Goal: Task Accomplishment & Management: Manage account settings

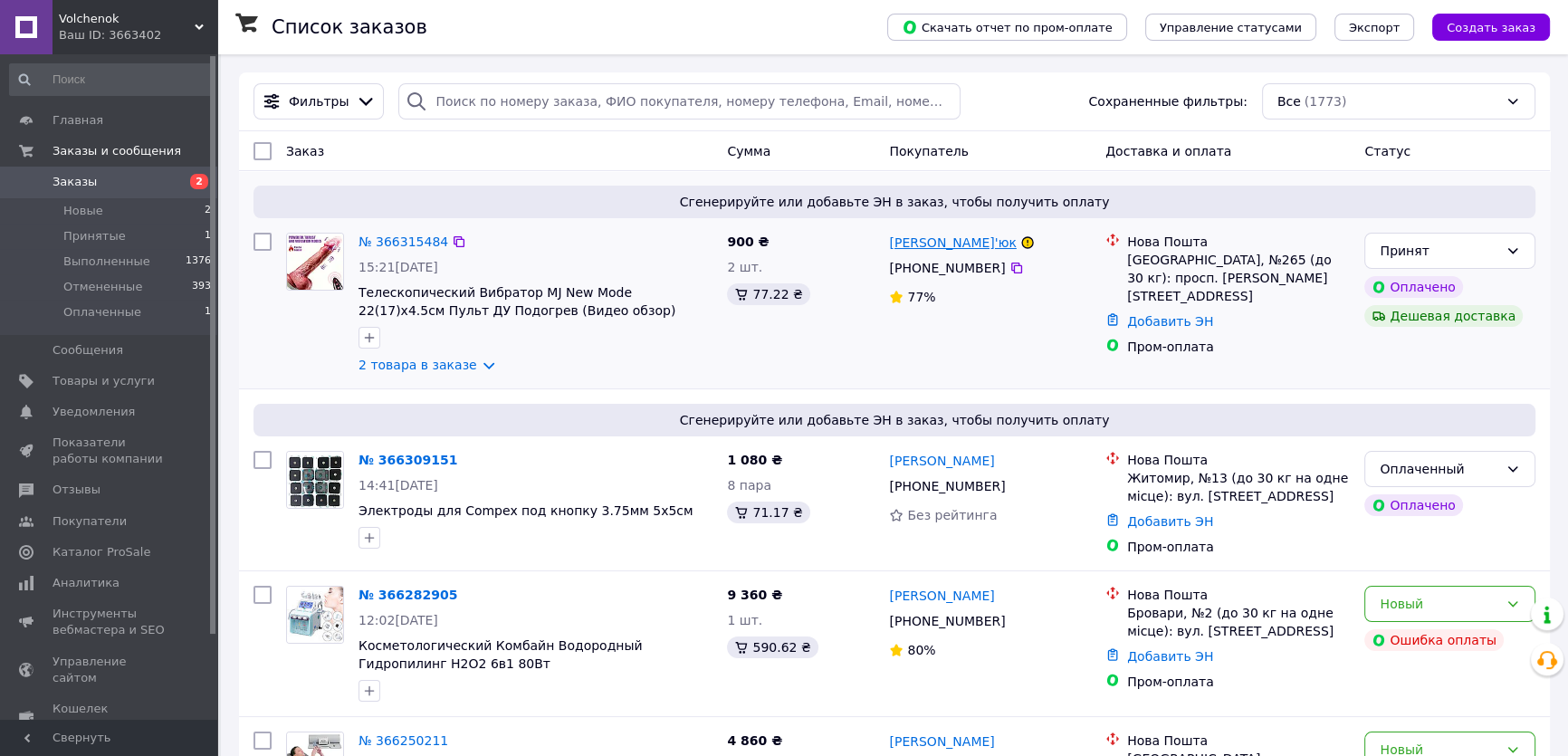
click at [945, 240] on link "[PERSON_NAME]" at bounding box center [952, 243] width 127 height 18
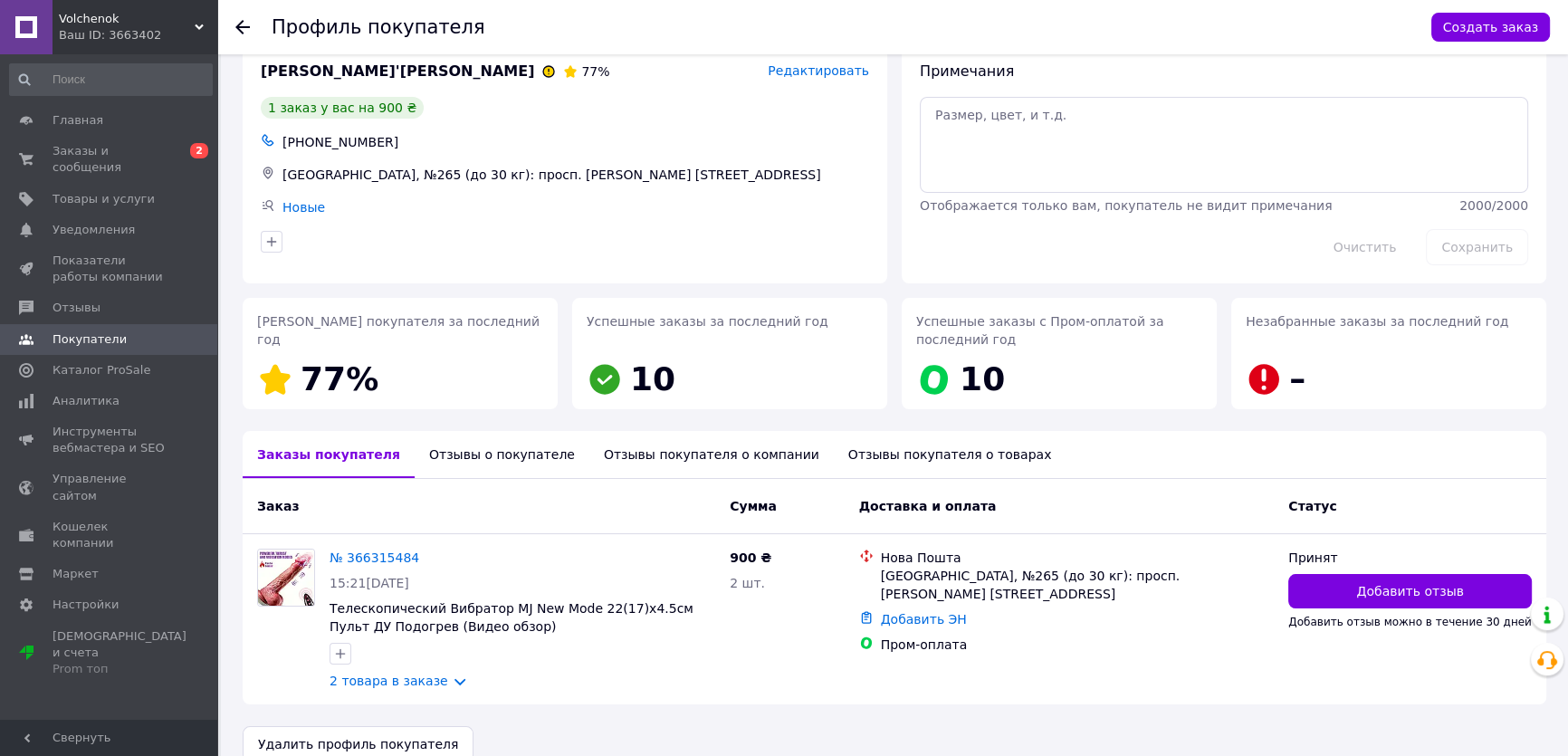
scroll to position [60, 0]
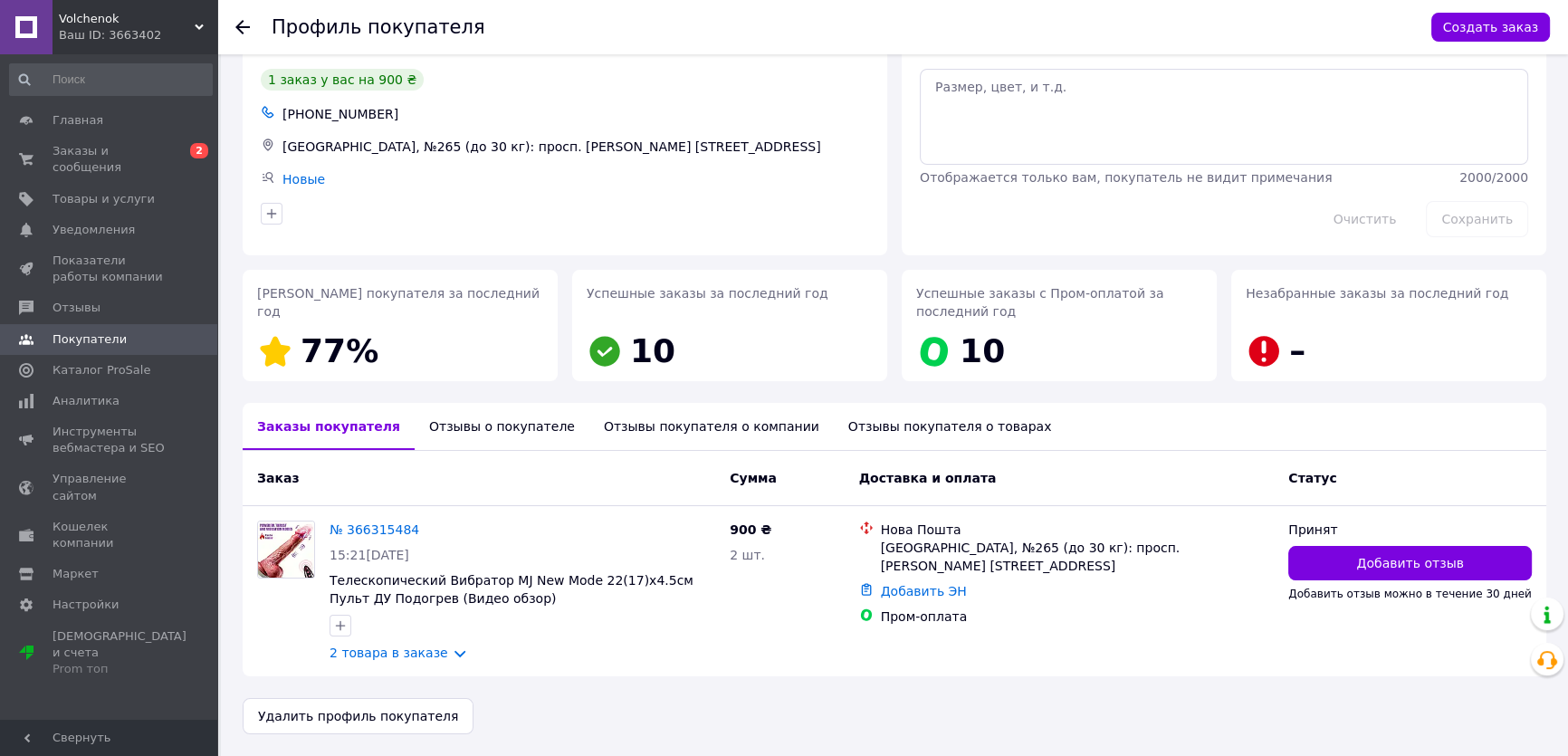
click at [482, 419] on div "Отзывы о покупателе" at bounding box center [502, 425] width 174 height 47
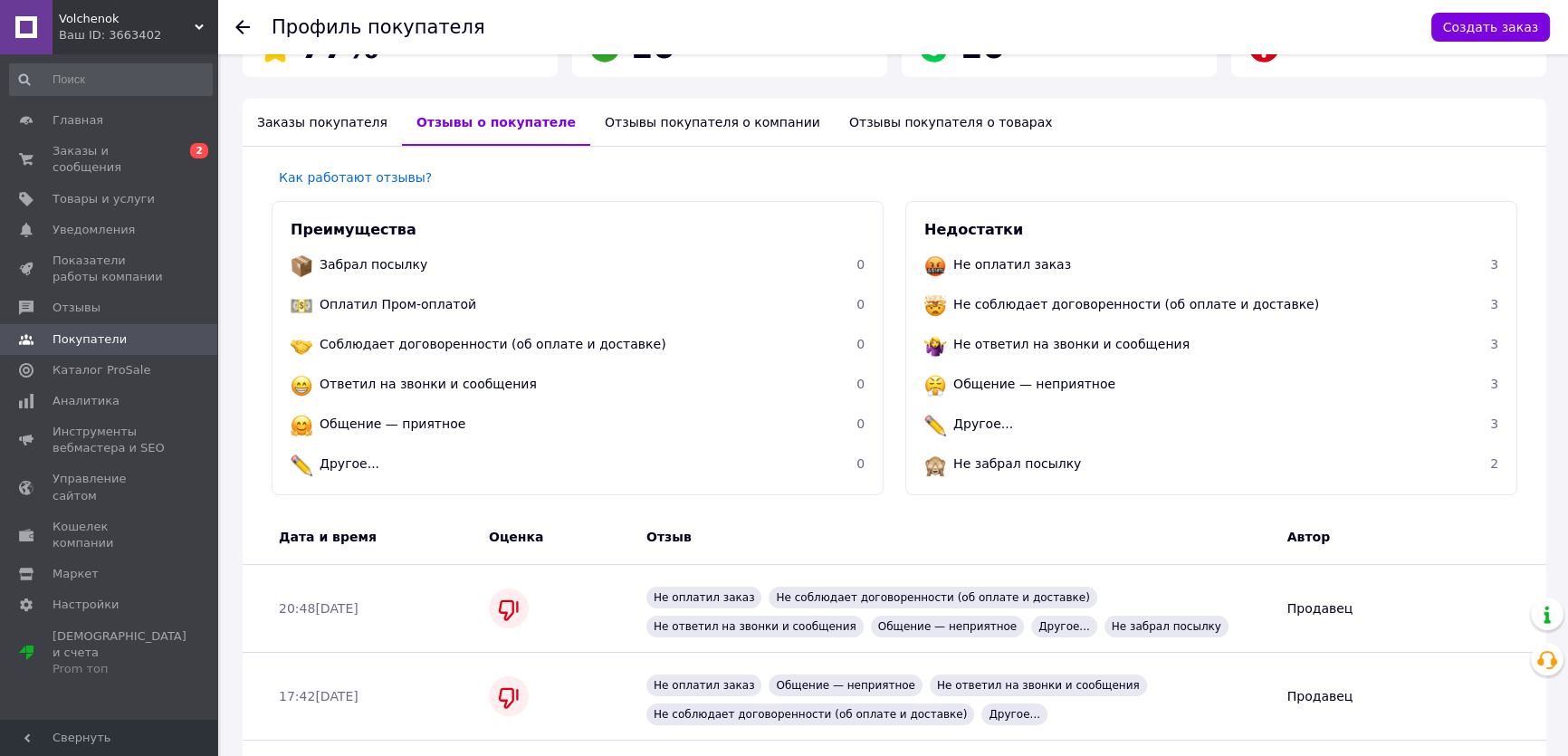
scroll to position [376, 0]
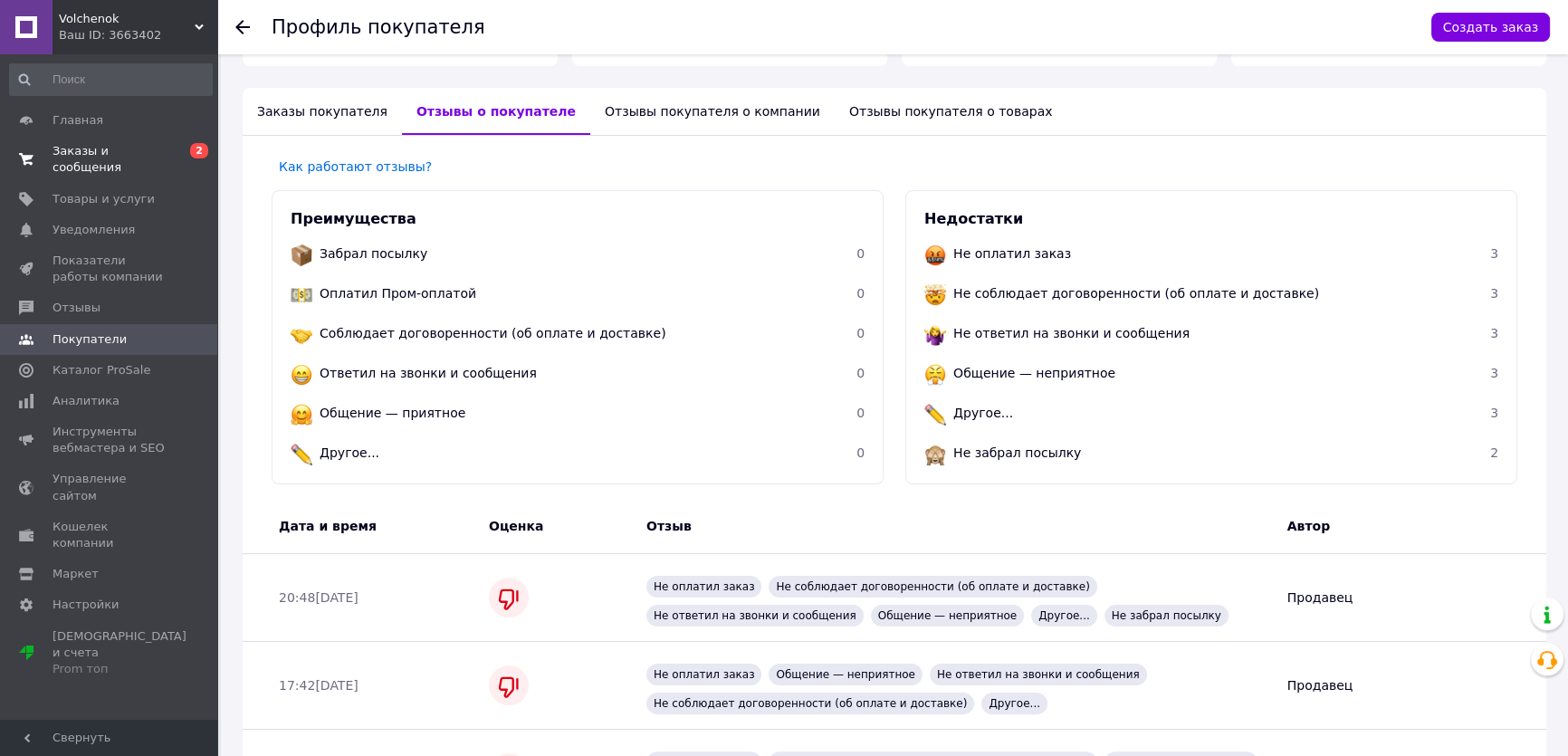
click at [100, 149] on span "Заказы и сообщения" at bounding box center [110, 159] width 115 height 33
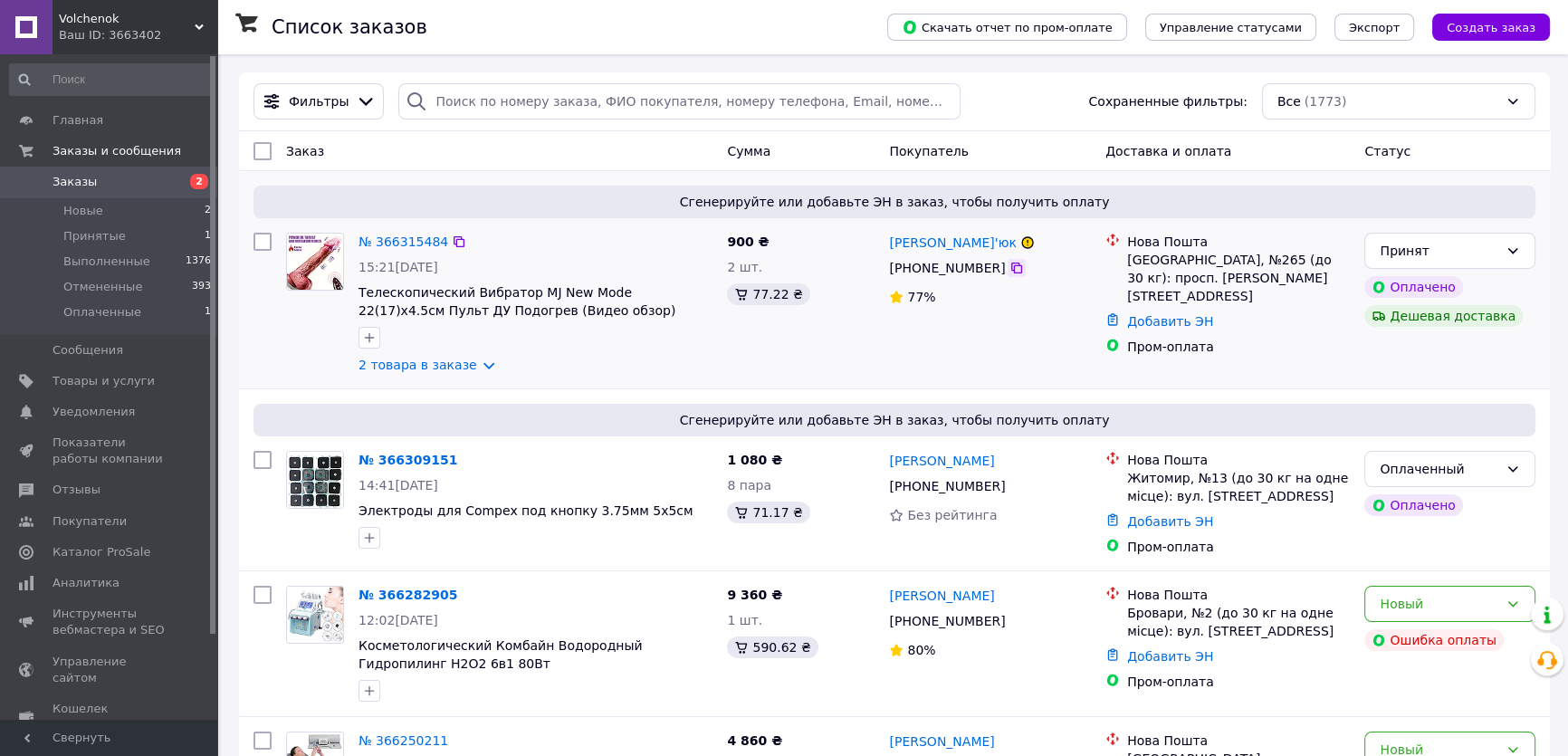
click at [1011, 267] on icon at bounding box center [1016, 268] width 11 height 11
drag, startPoint x: 993, startPoint y: 252, endPoint x: 940, endPoint y: 241, distance: 54.1
click at [940, 241] on div "[PERSON_NAME]" at bounding box center [989, 242] width 205 height 23
copy div "Остап'юк"
click at [406, 236] on link "№ 366315484" at bounding box center [403, 242] width 89 height 15
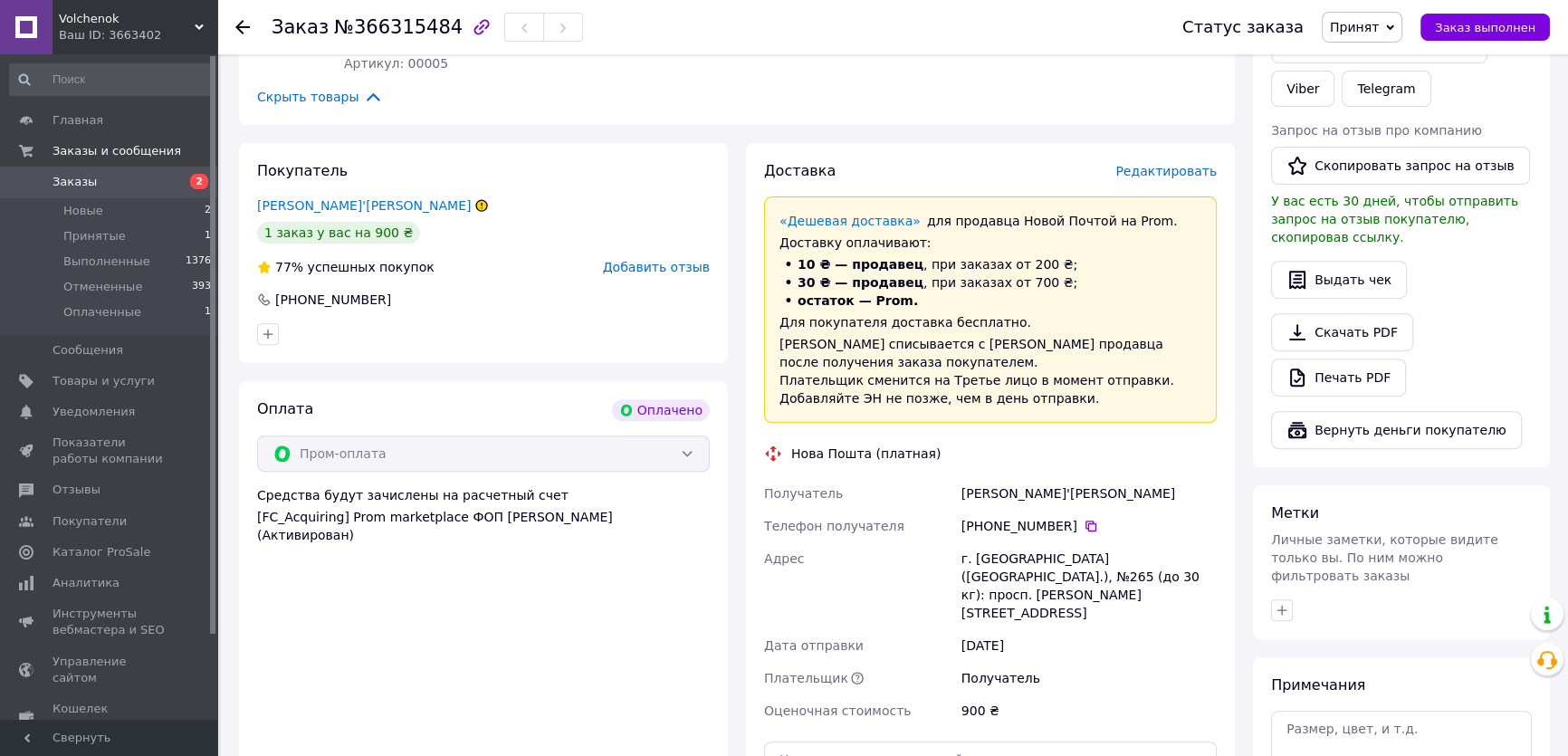
scroll to position [905, 0]
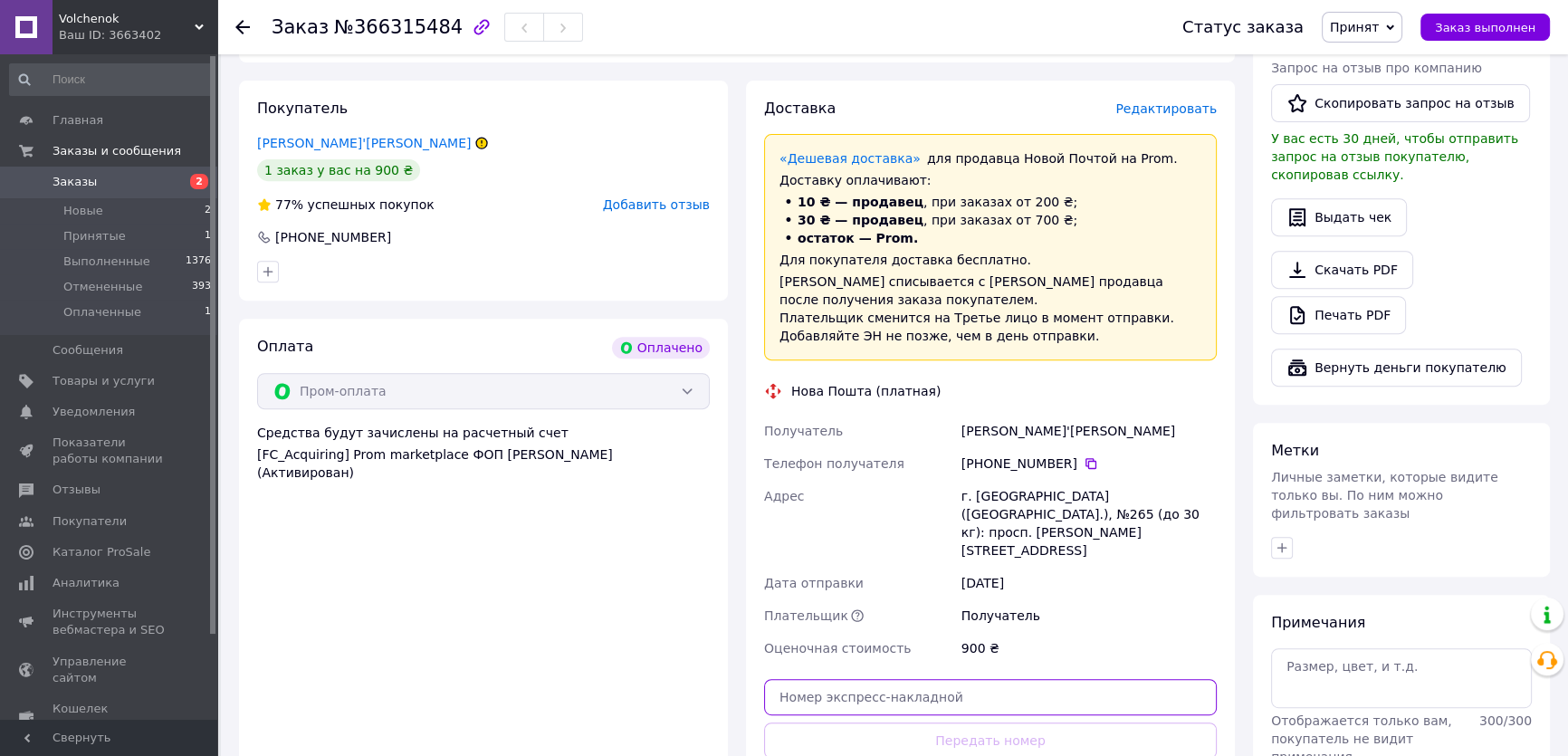
click at [903, 679] on input "text" at bounding box center [990, 697] width 453 height 37
paste input "20451269133382"
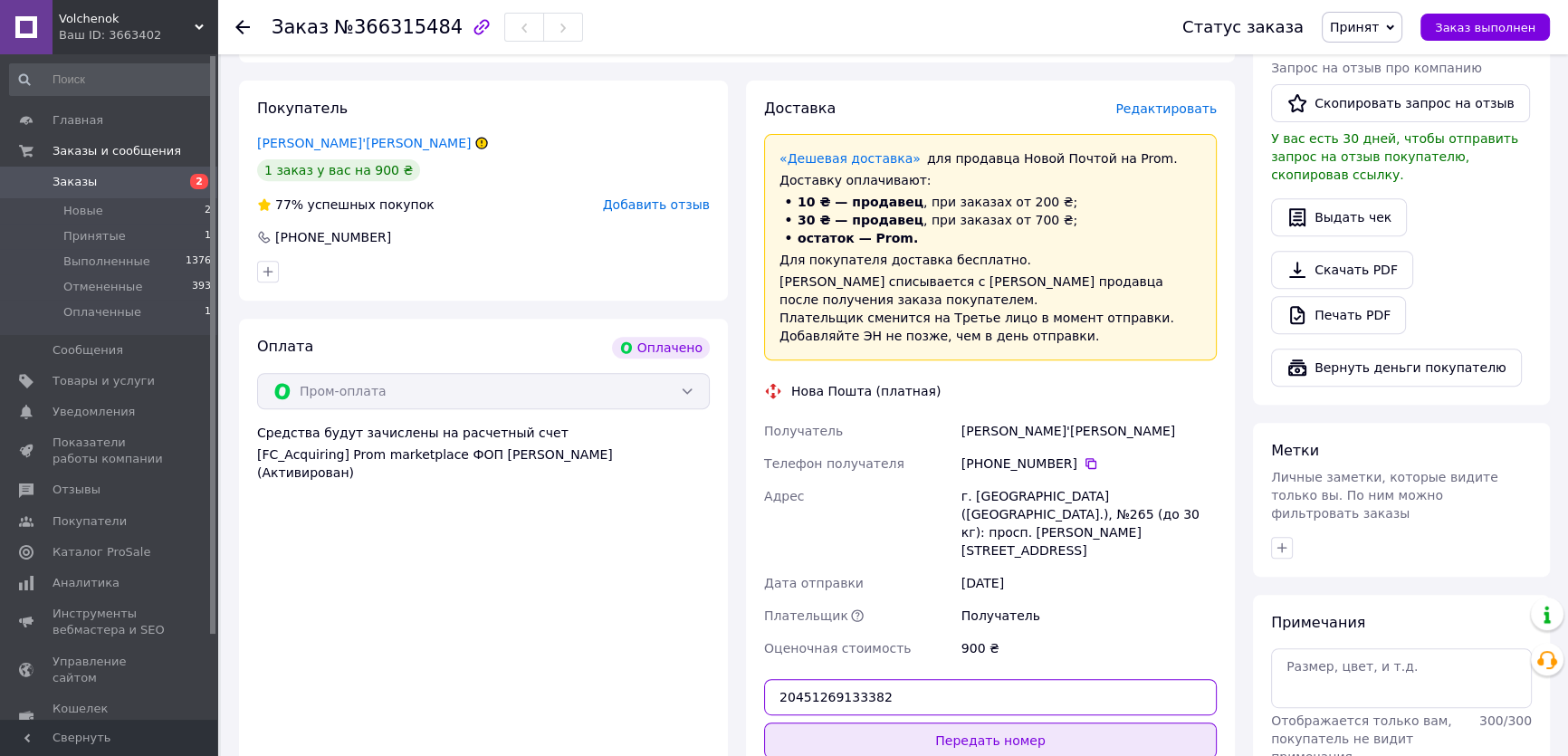
type input "20451269133382"
click at [996, 722] on button "Передать номер" at bounding box center [990, 740] width 453 height 37
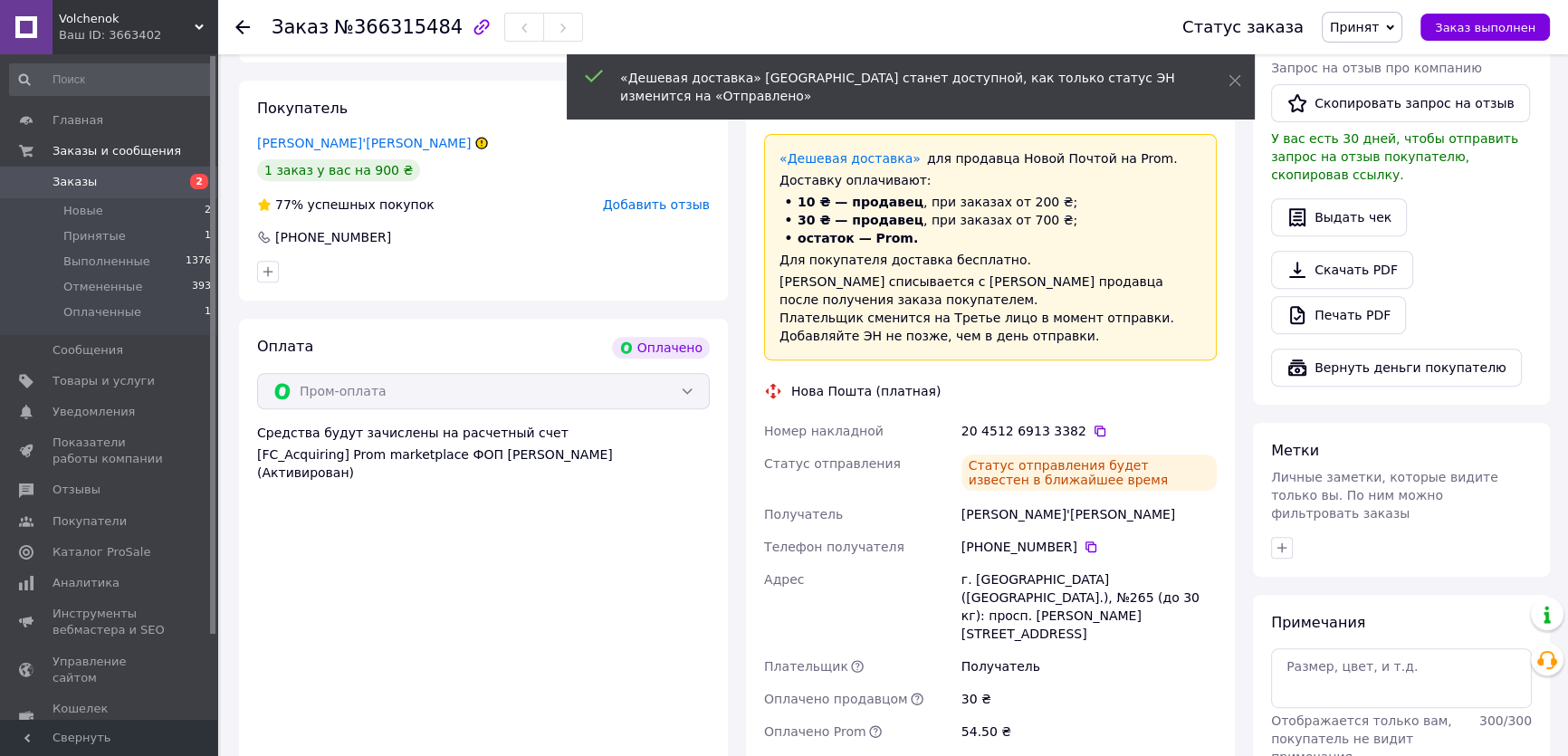
click at [155, 18] on span "Volchenok" at bounding box center [126, 19] width 136 height 16
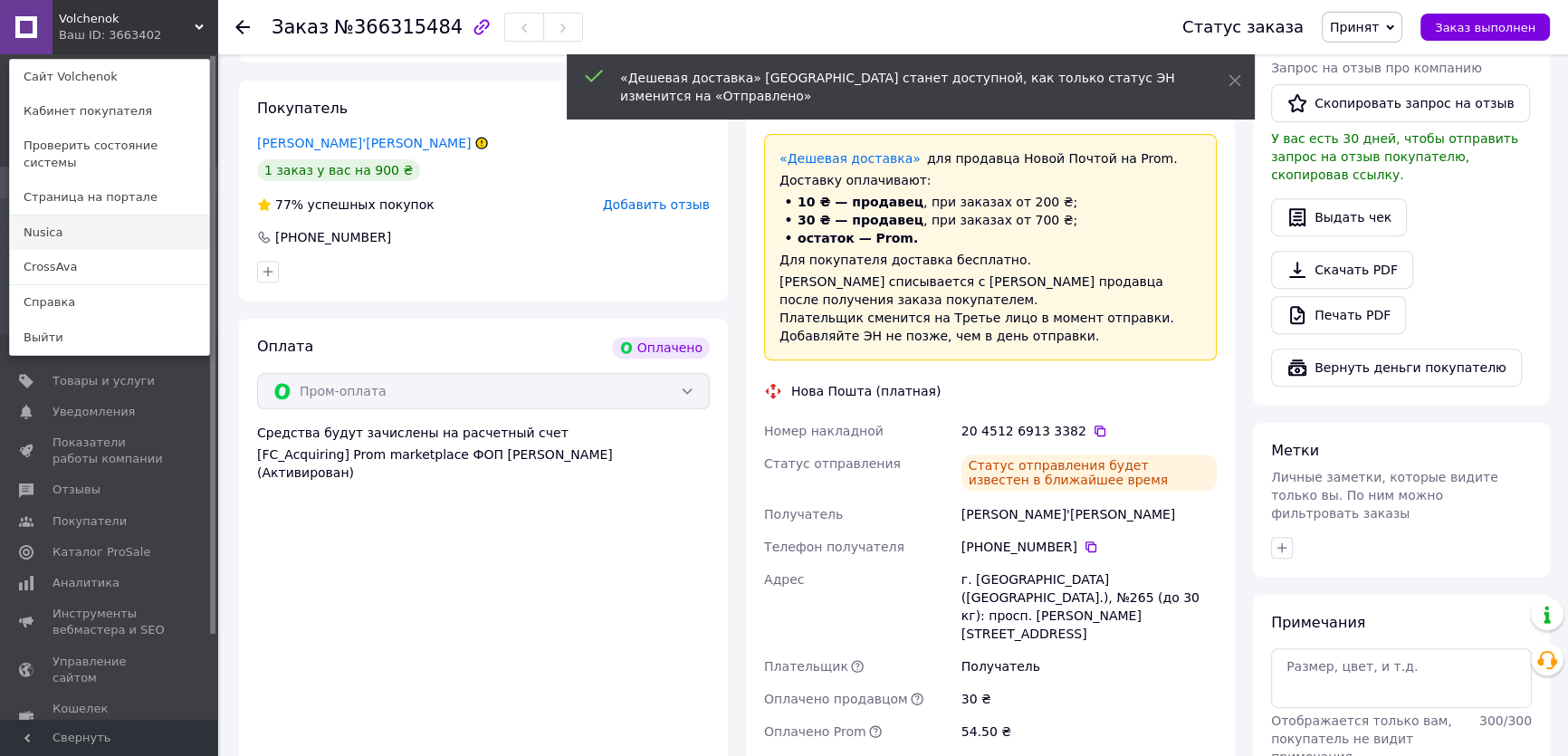
click at [53, 215] on link "Nusica" at bounding box center [109, 232] width 199 height 35
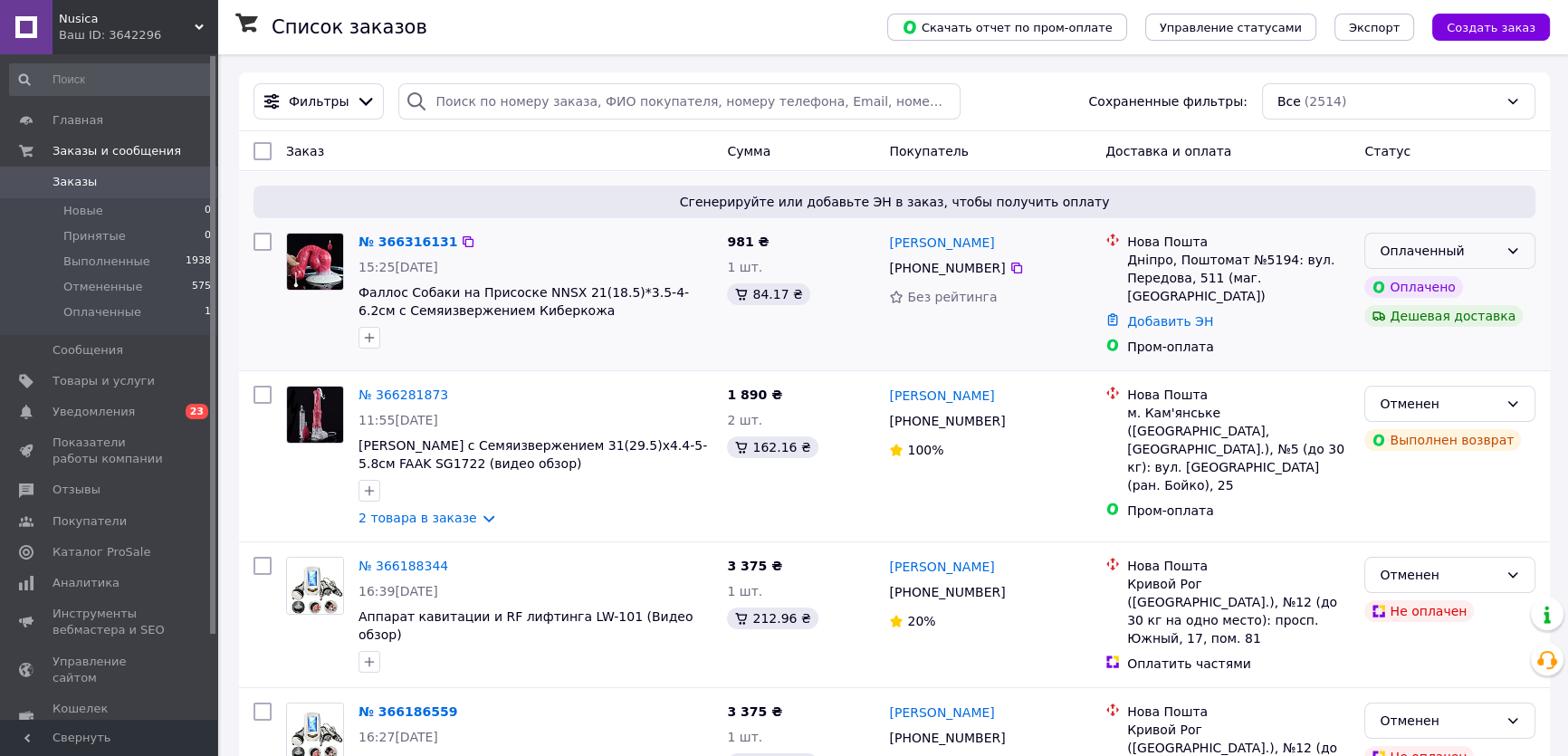
click at [1514, 248] on icon at bounding box center [1512, 251] width 15 height 15
click at [1395, 291] on li "Принят" at bounding box center [1449, 289] width 169 height 33
click at [1009, 271] on icon at bounding box center [1016, 268] width 15 height 15
drag, startPoint x: 1249, startPoint y: 260, endPoint x: 1282, endPoint y: 256, distance: 33.2
click at [1282, 256] on div "Дніпро, Поштомат №5194: вул. Передова, 511 (маг. АТБ)" at bounding box center [1238, 277] width 223 height 54
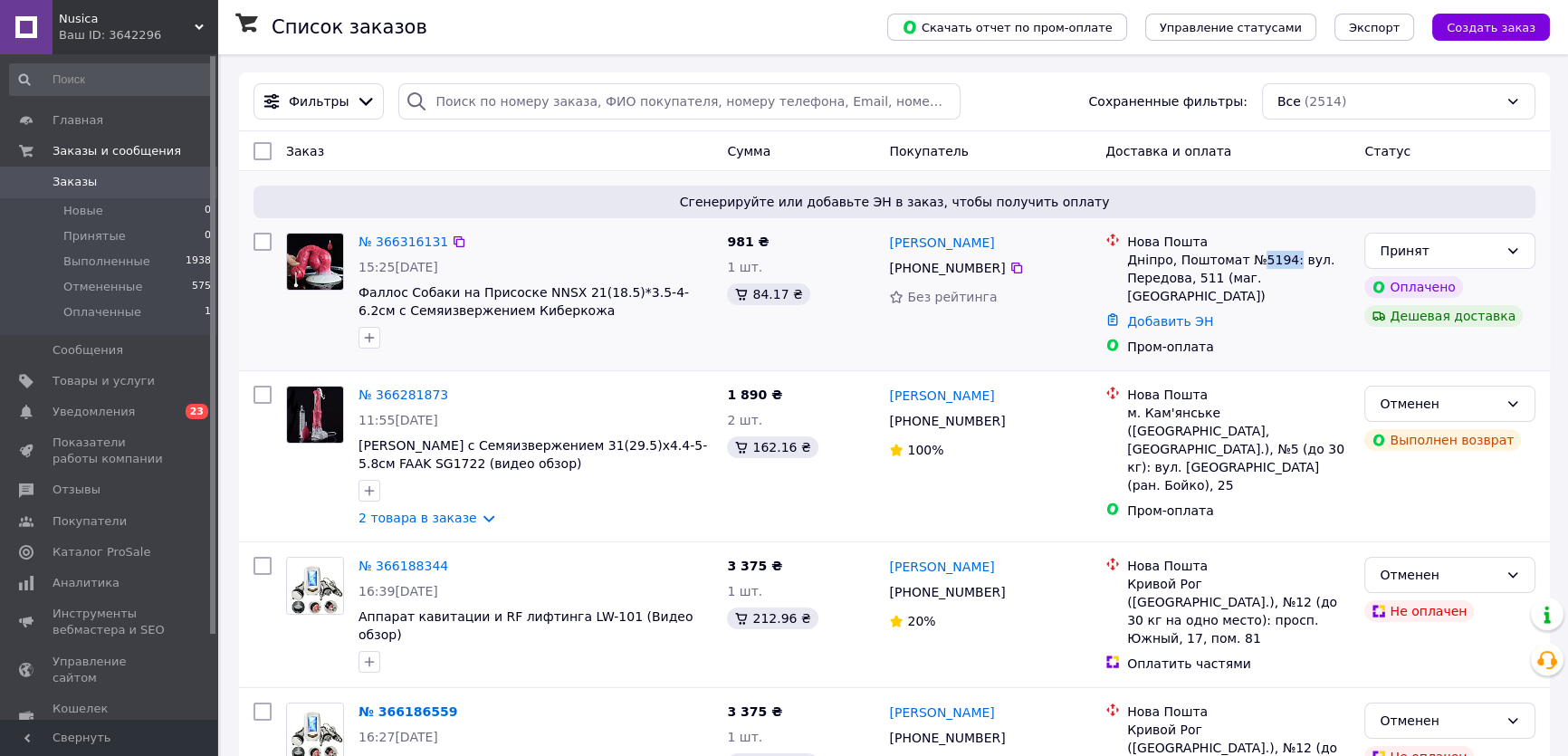
copy div "5194:"
click at [415, 236] on link "№ 366316131" at bounding box center [403, 242] width 89 height 15
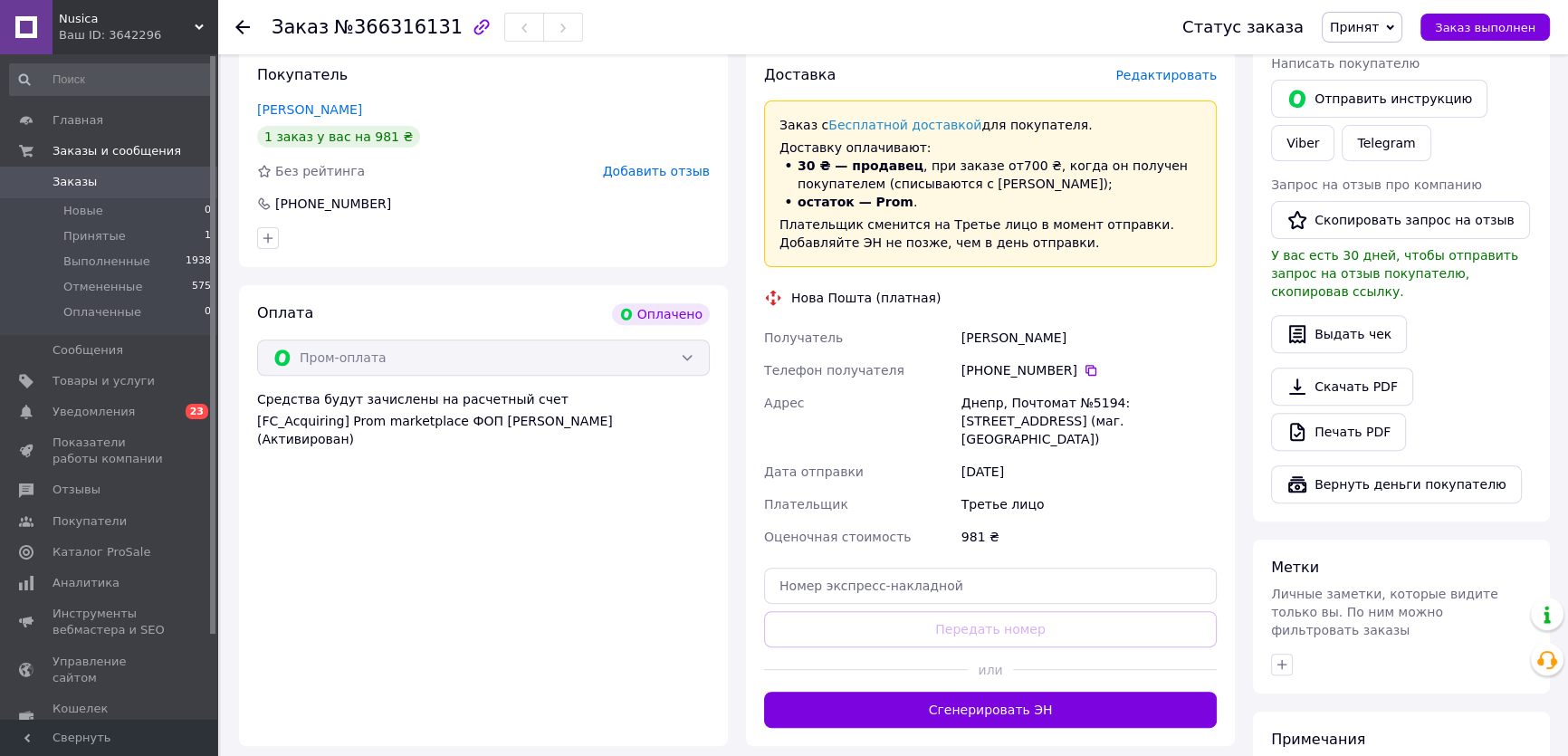
scroll to position [905, 0]
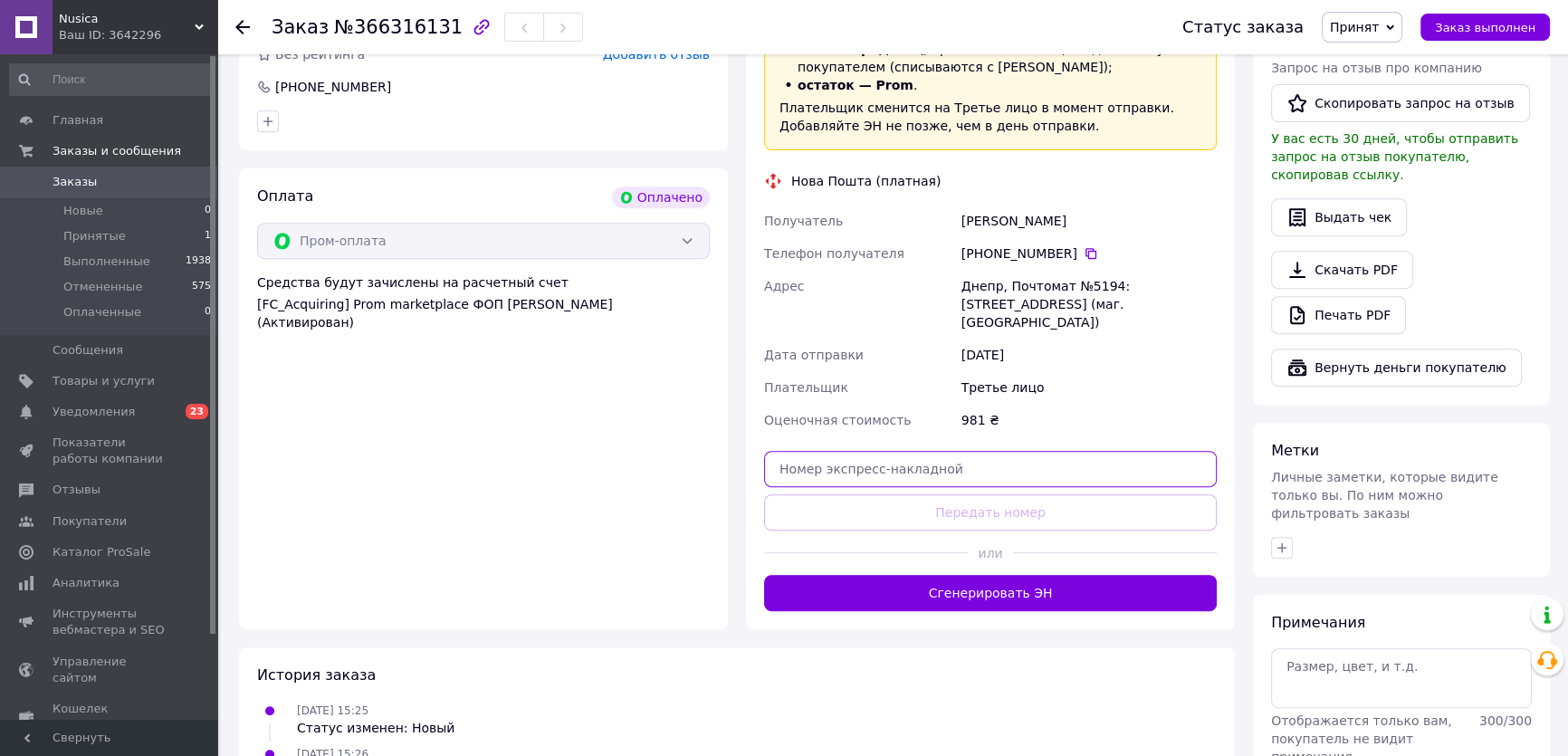
click at [959, 451] on input "text" at bounding box center [990, 469] width 453 height 37
paste input "20451269134827"
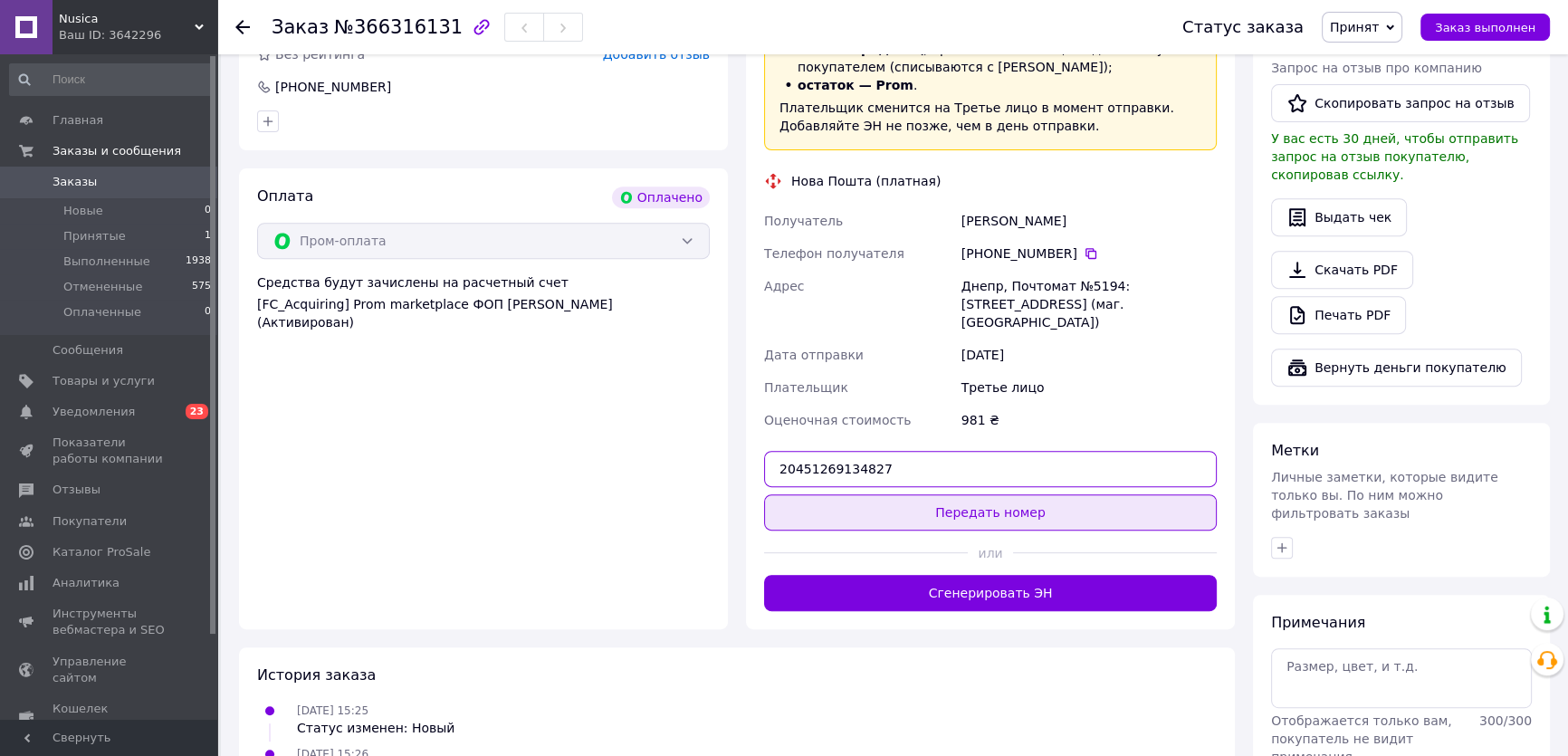
type input "20451269134827"
click at [971, 494] on button "Передать номер" at bounding box center [990, 512] width 453 height 37
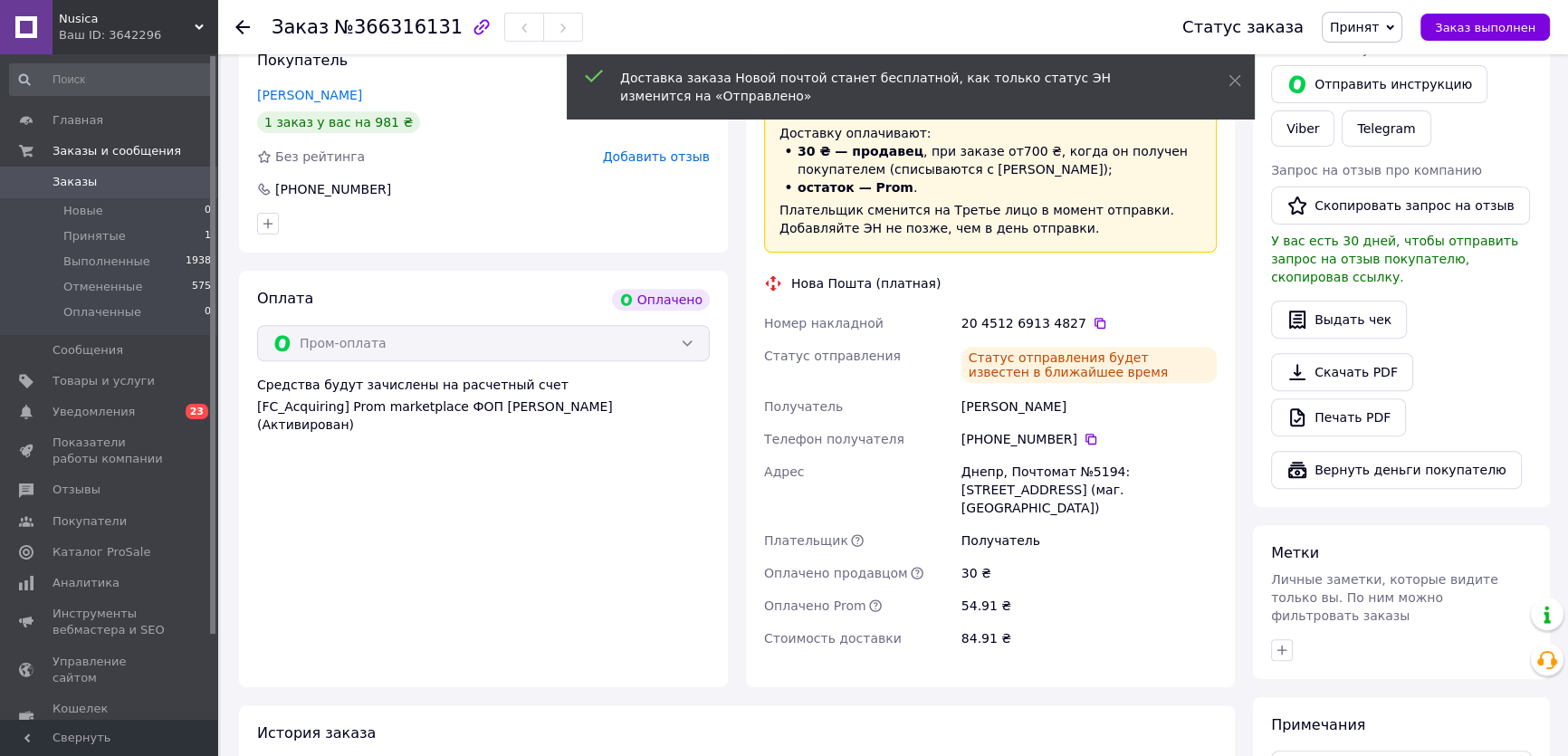
scroll to position [658, 0]
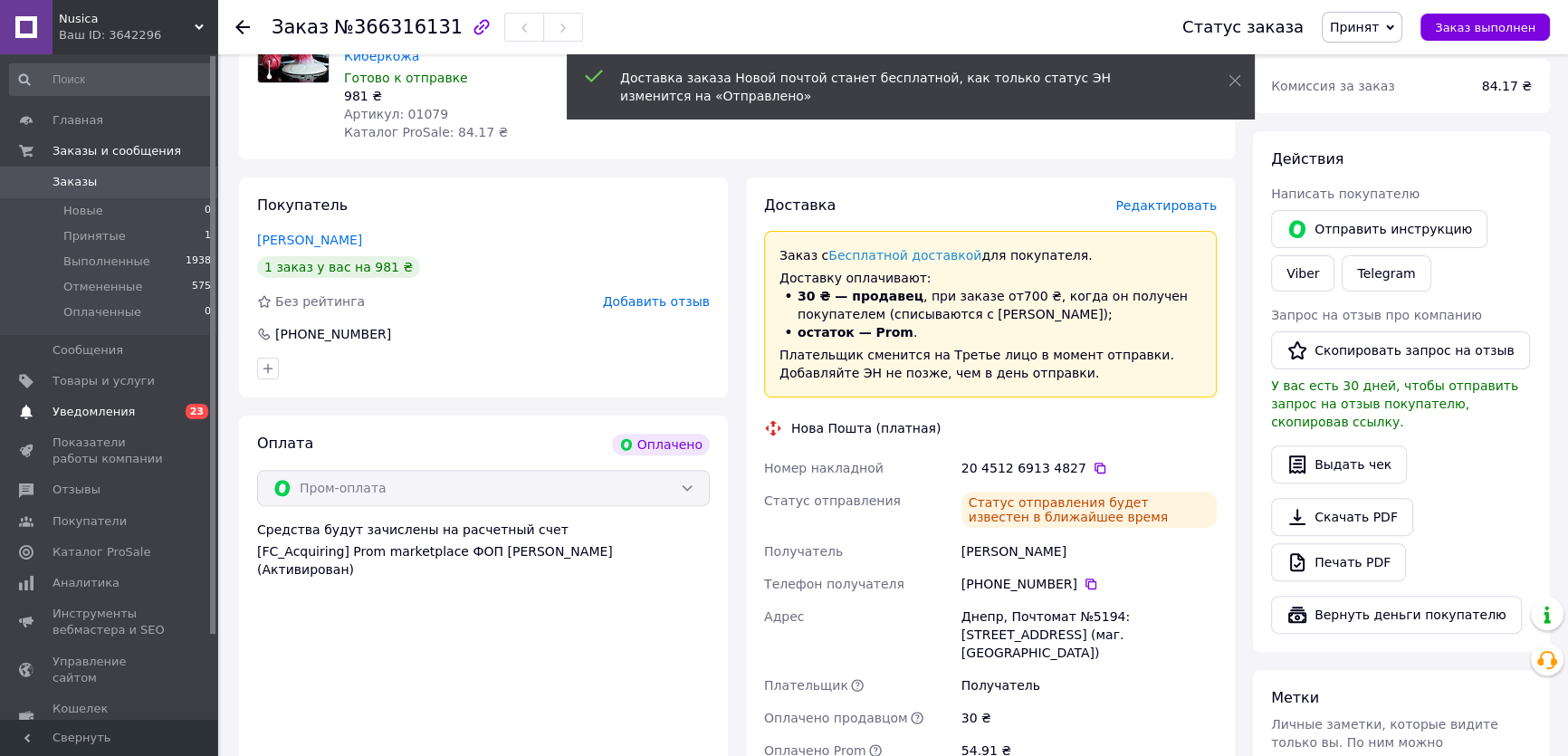
click at [99, 409] on span "Уведомления" at bounding box center [93, 411] width 82 height 16
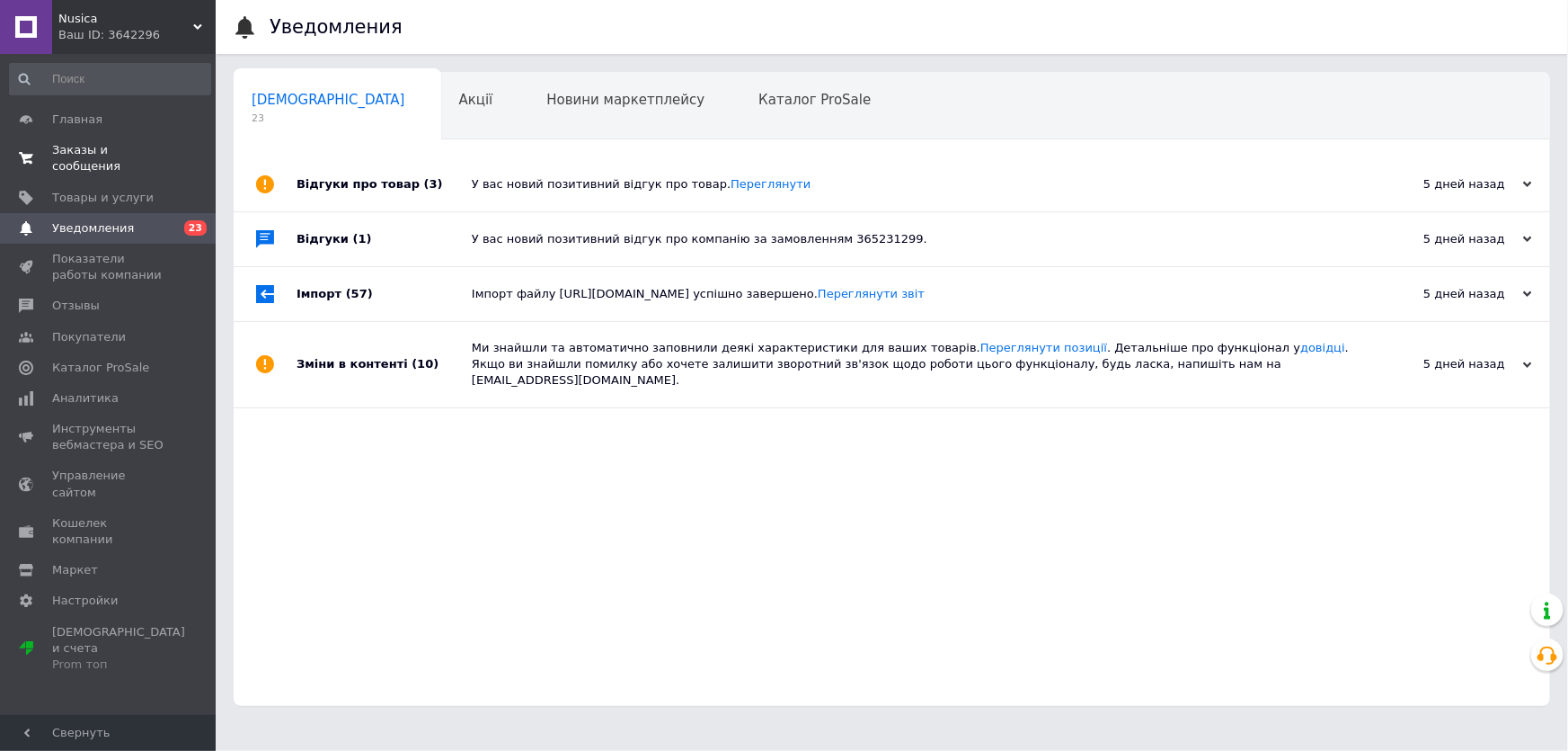
click at [70, 144] on span "Заказы и сообщения" at bounding box center [109, 157] width 114 height 32
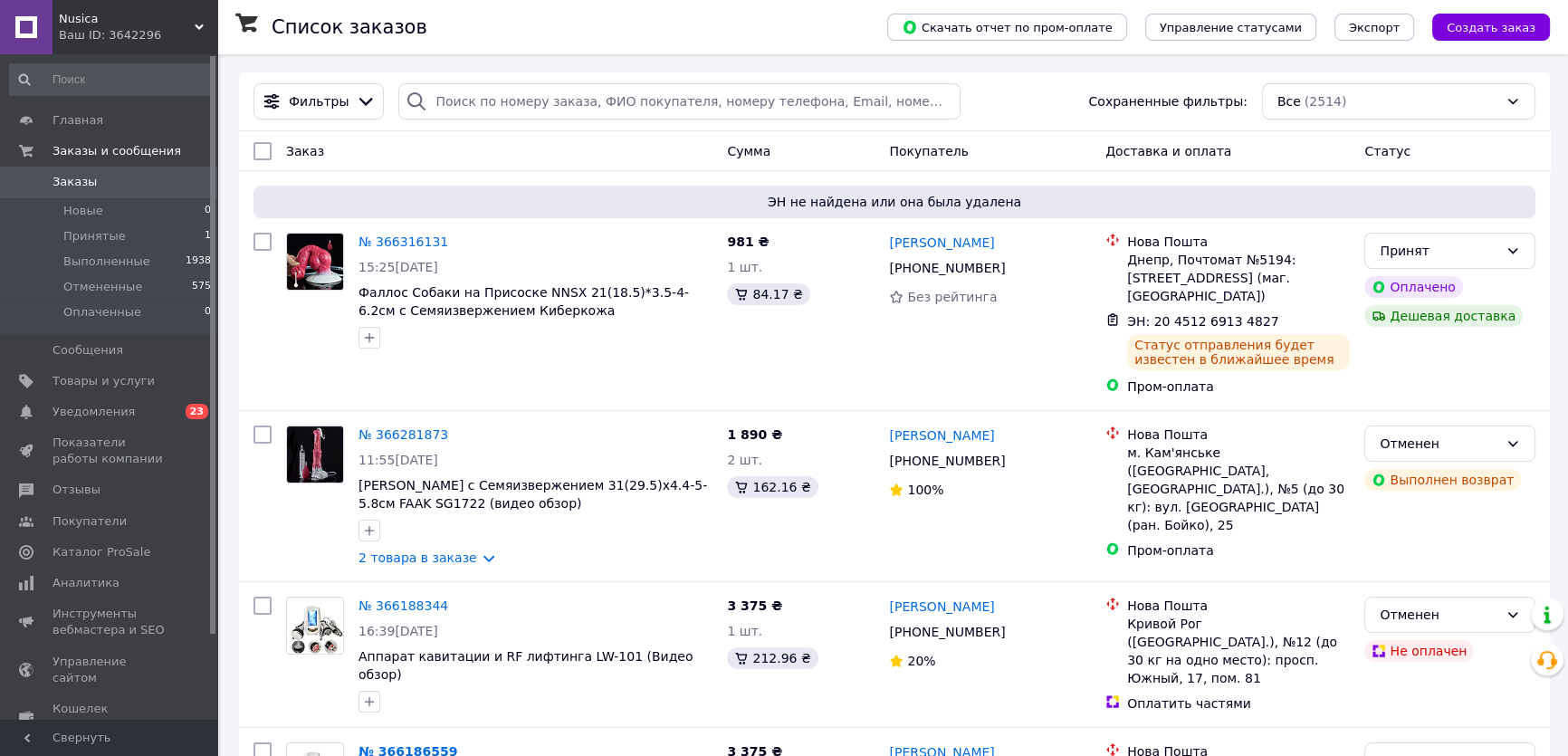
click at [96, 21] on span "Nusica" at bounding box center [126, 19] width 136 height 16
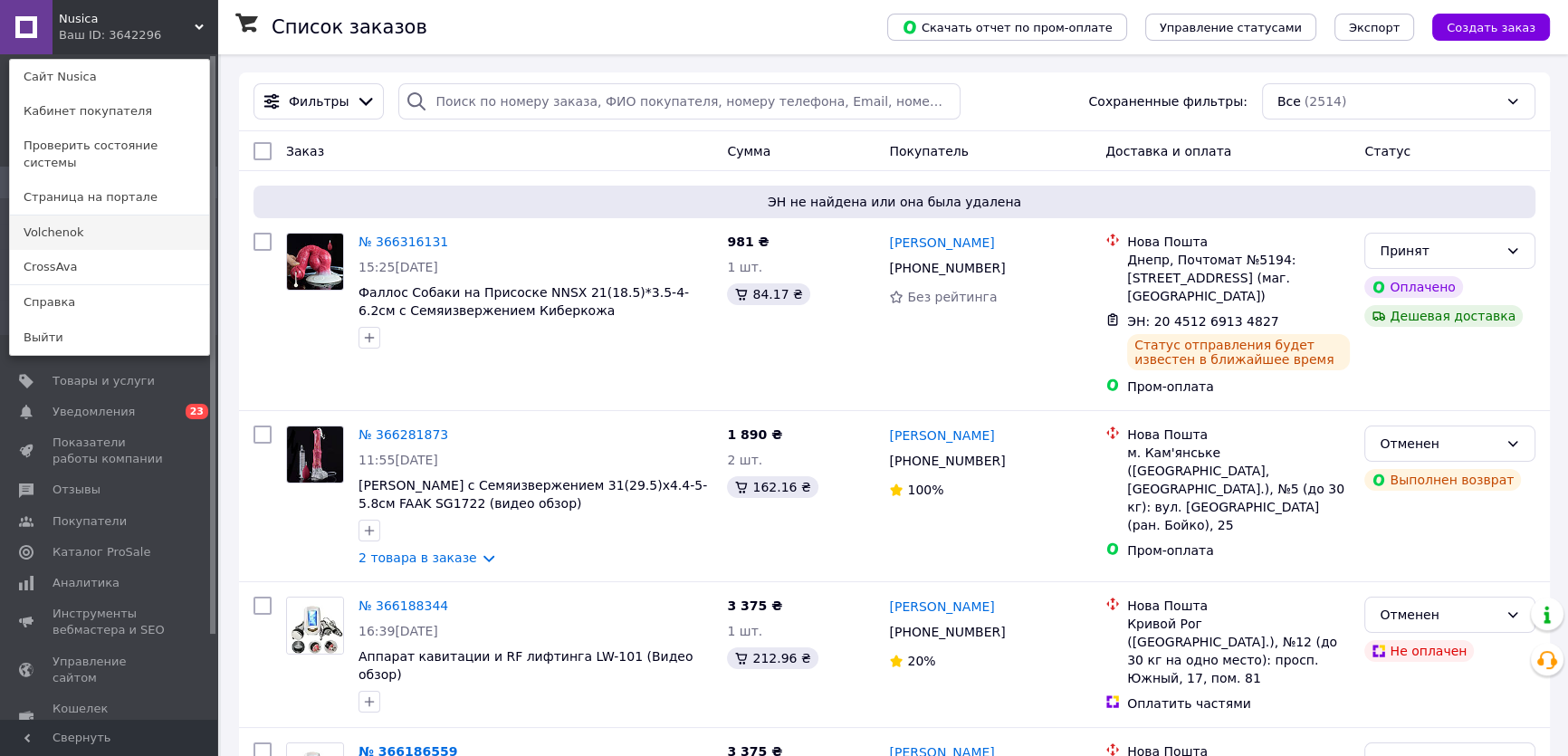
click at [54, 215] on link "Volchenok" at bounding box center [109, 232] width 199 height 35
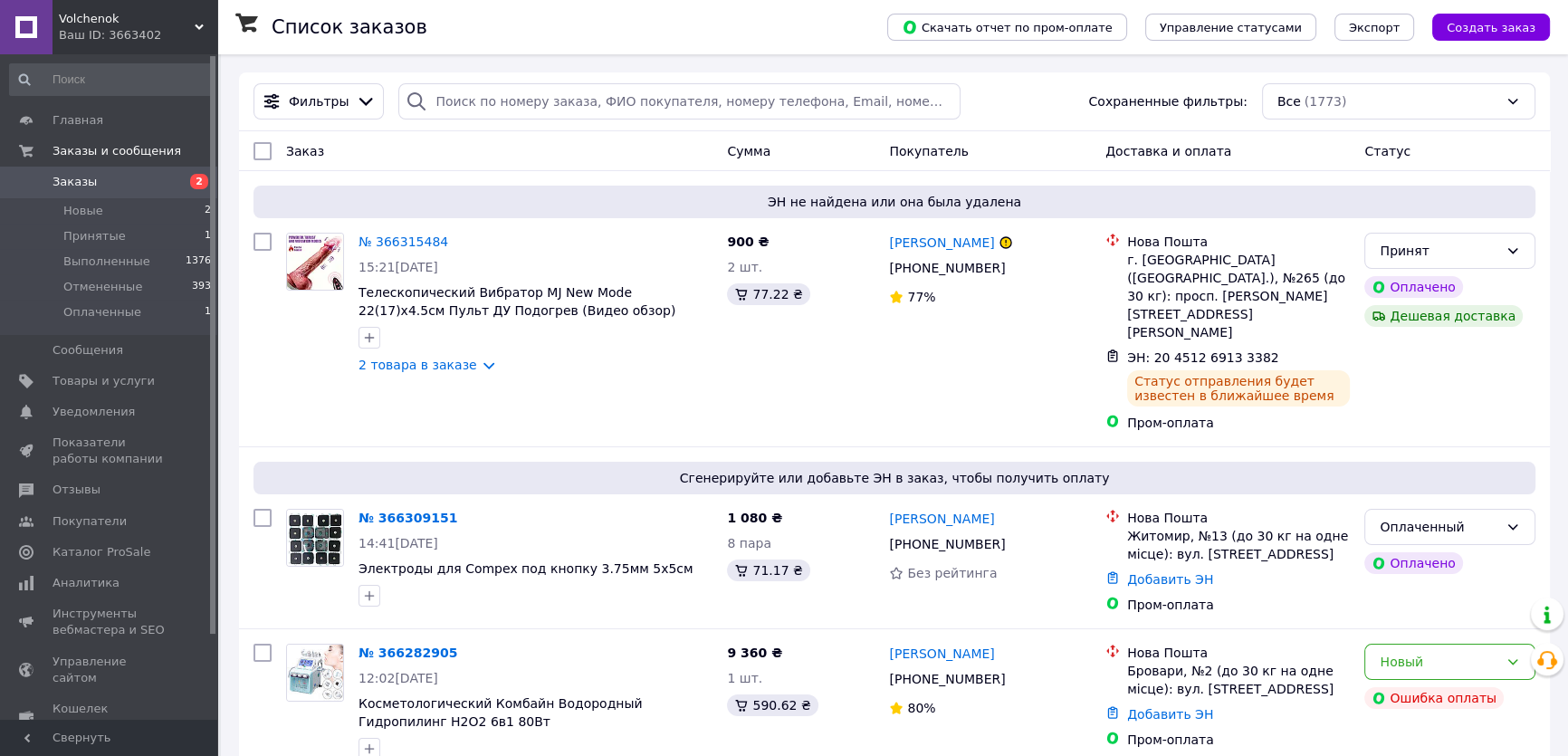
click at [110, 26] on span "Volchenok" at bounding box center [126, 19] width 136 height 16
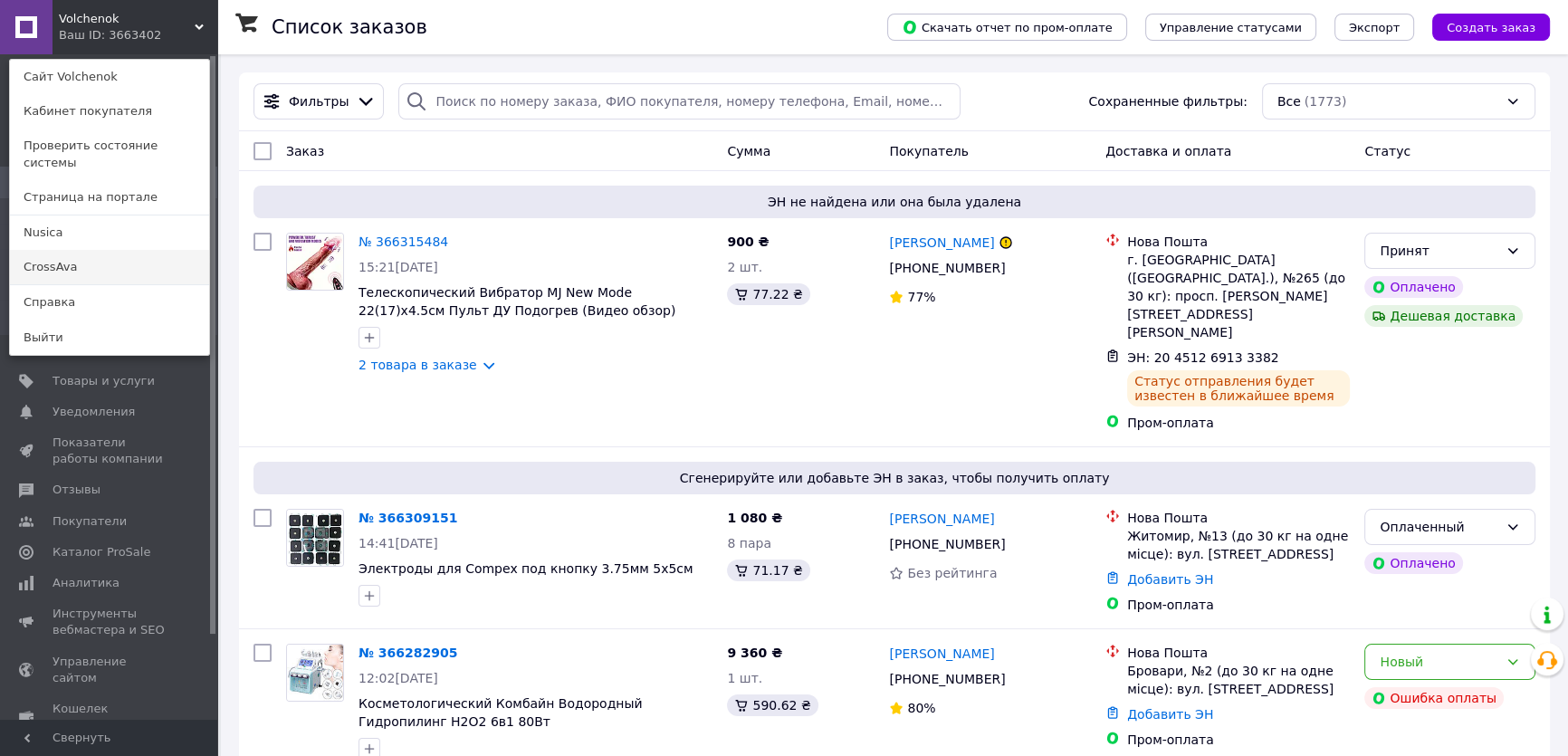
click at [55, 250] on link "CrossAva" at bounding box center [109, 267] width 199 height 35
